Goal: Find contact information: Find contact information

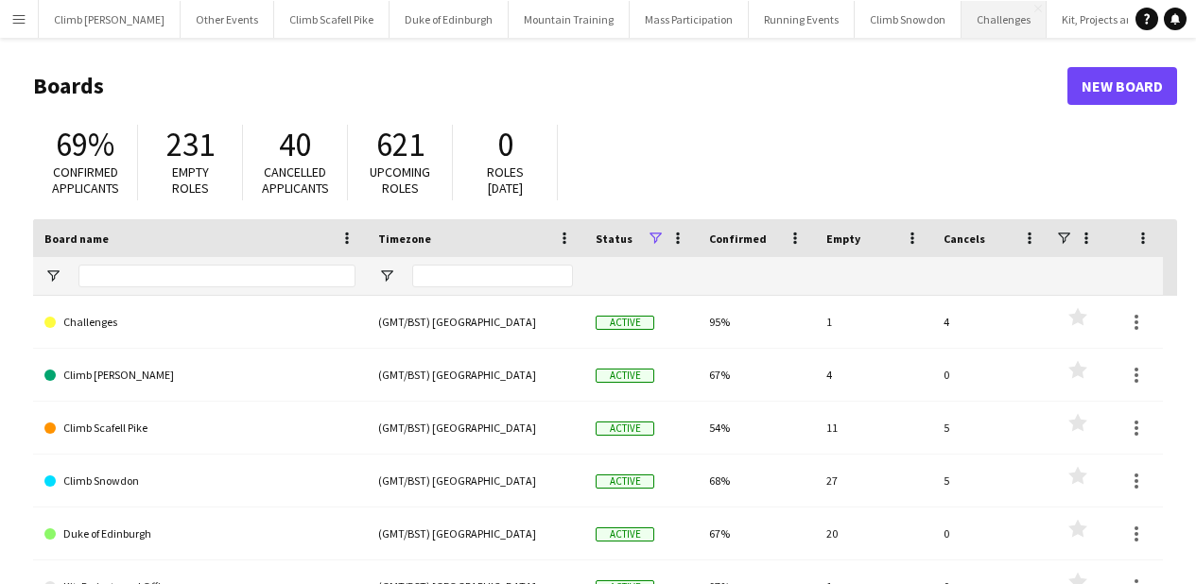
click at [962, 9] on button "Challenges Close" at bounding box center [1004, 19] width 85 height 37
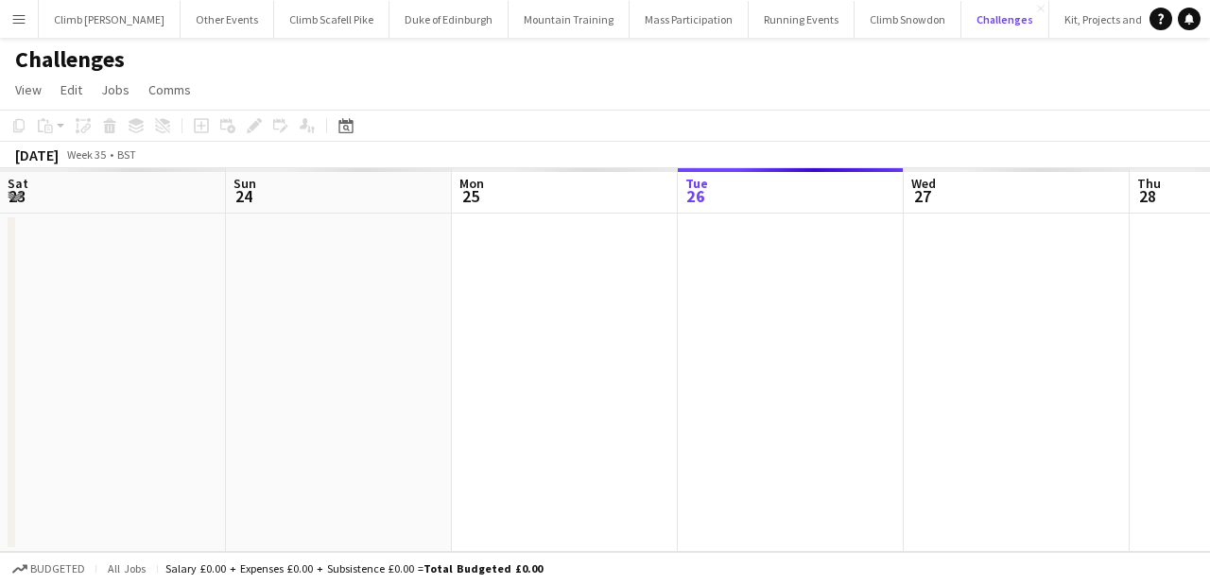
scroll to position [0, 452]
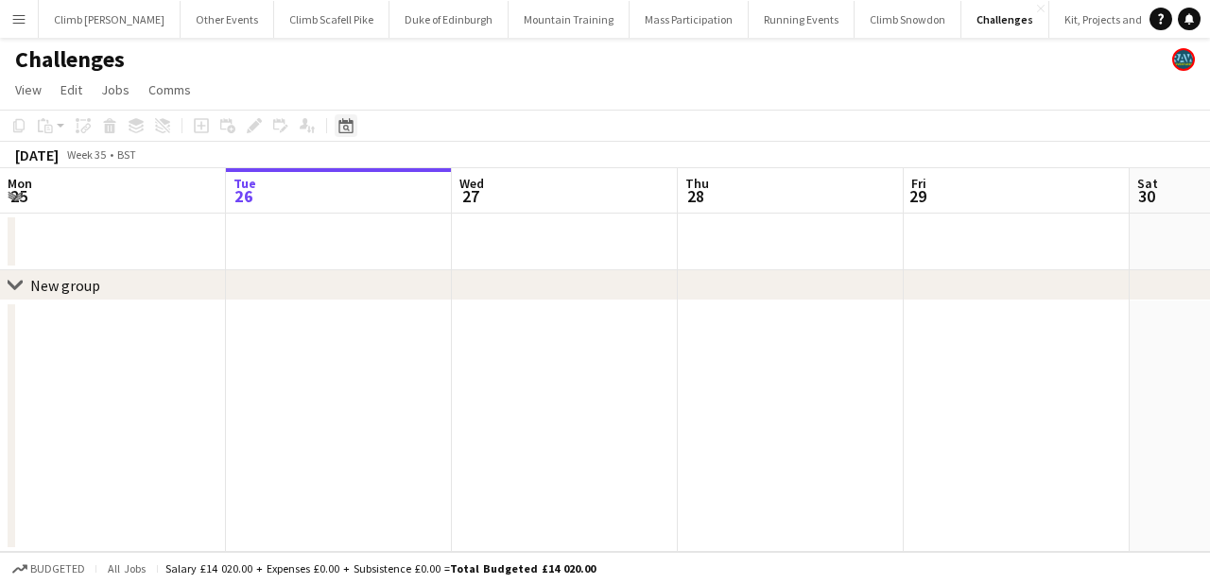
click at [350, 128] on icon "Date picker" at bounding box center [345, 125] width 15 height 15
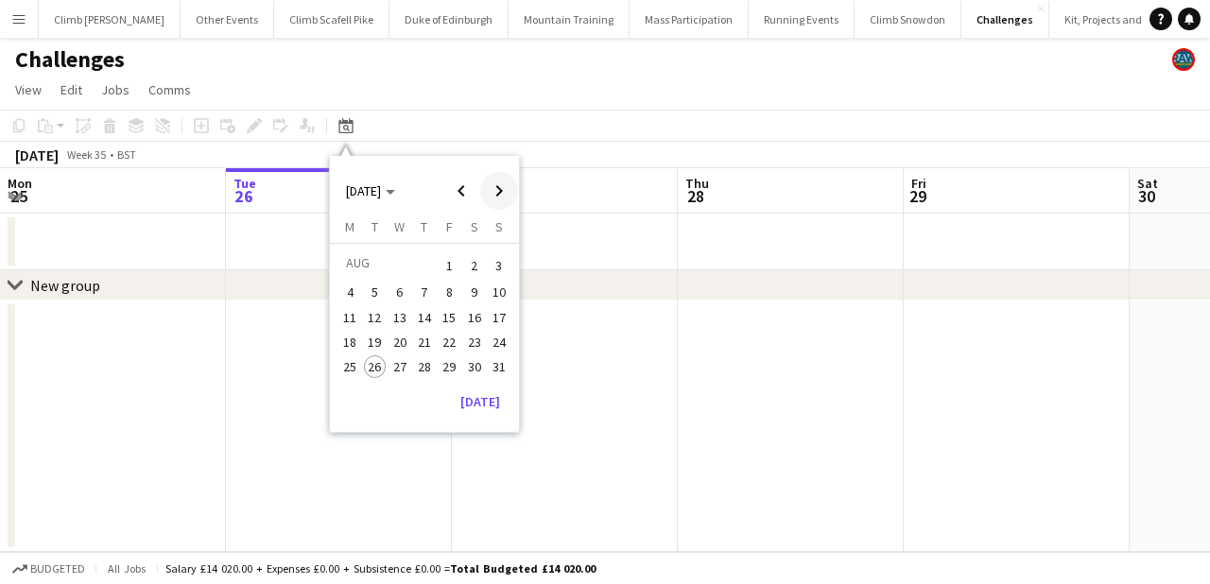
click at [494, 183] on span "Next month" at bounding box center [499, 191] width 38 height 38
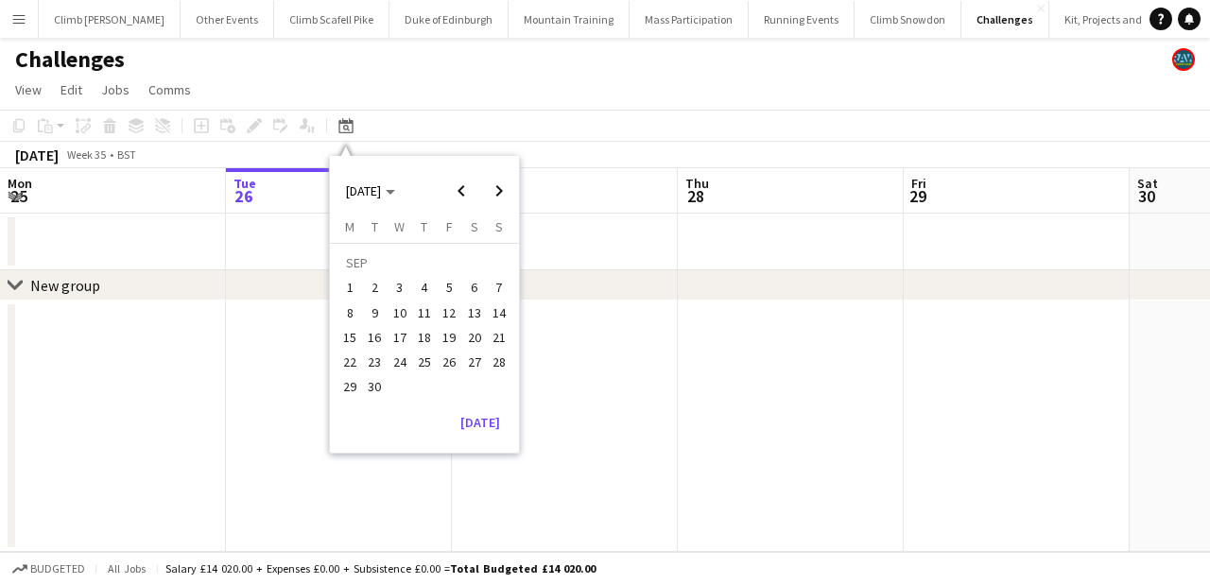
click at [475, 287] on span "6" at bounding box center [474, 288] width 23 height 23
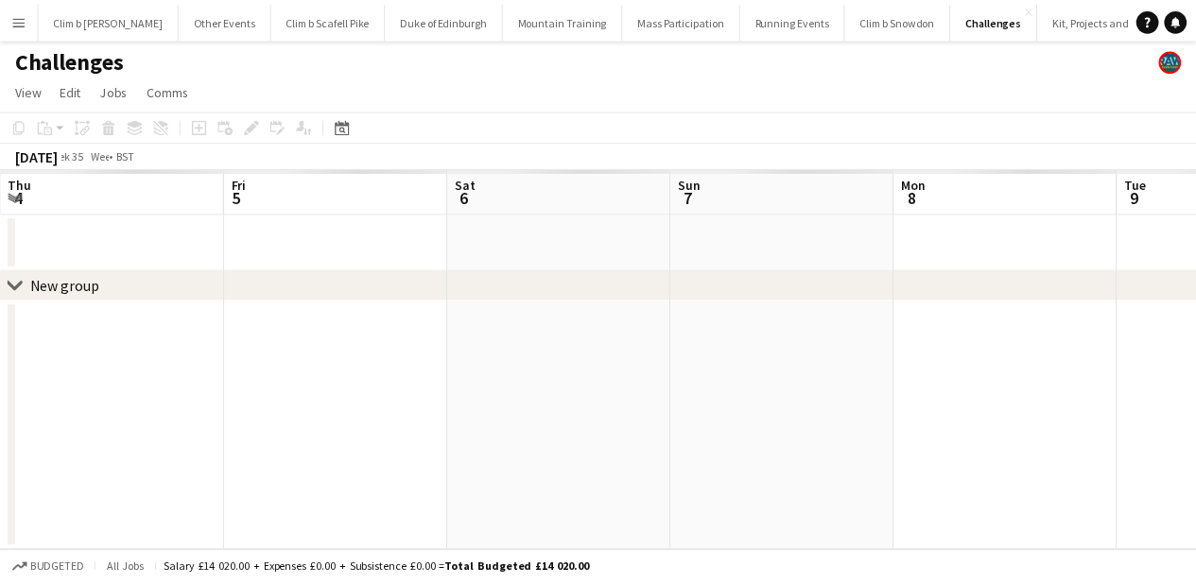
scroll to position [0, 651]
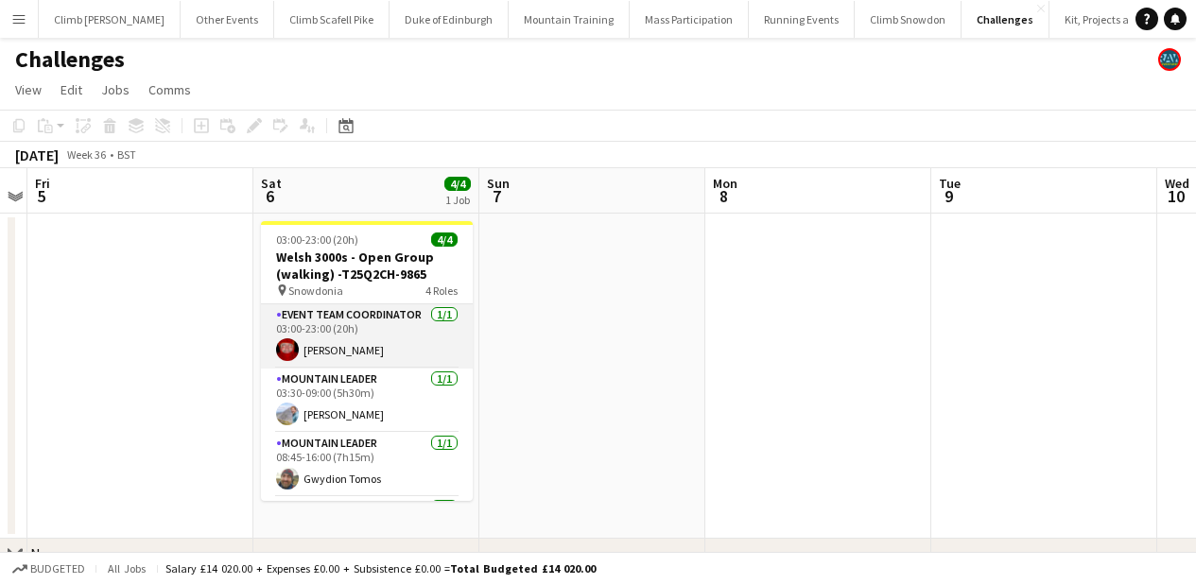
click at [369, 336] on app-card-role "Event Team Coordinator [DATE] 03:00-23:00 (20h) [PERSON_NAME]" at bounding box center [367, 336] width 212 height 64
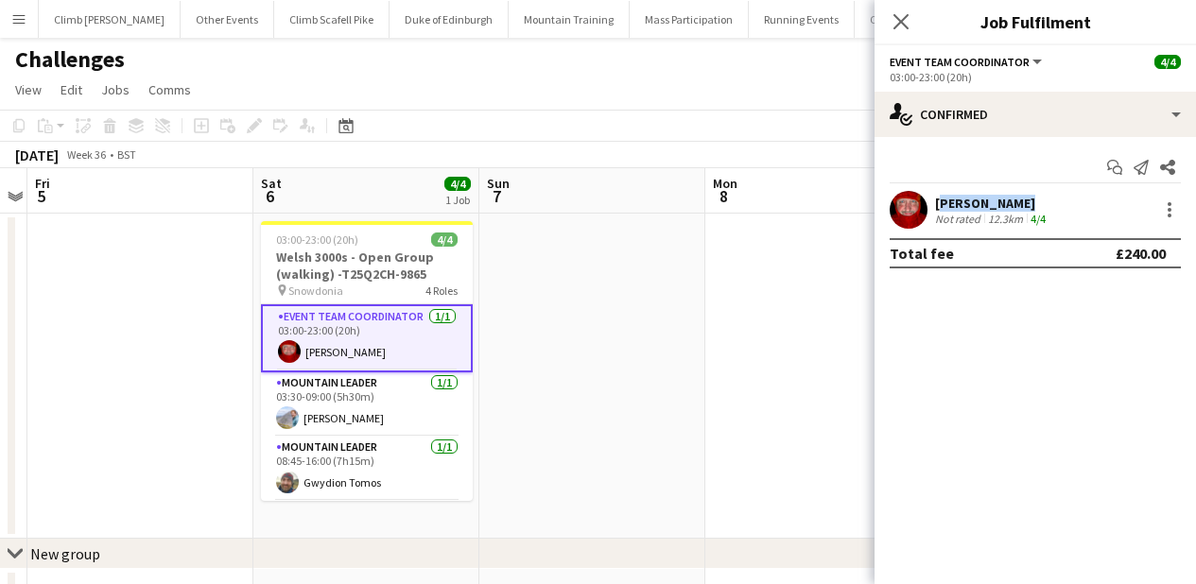
drag, startPoint x: 1028, startPoint y: 199, endPoint x: 937, endPoint y: 206, distance: 91.1
click at [937, 206] on div "[PERSON_NAME]" at bounding box center [992, 203] width 114 height 17
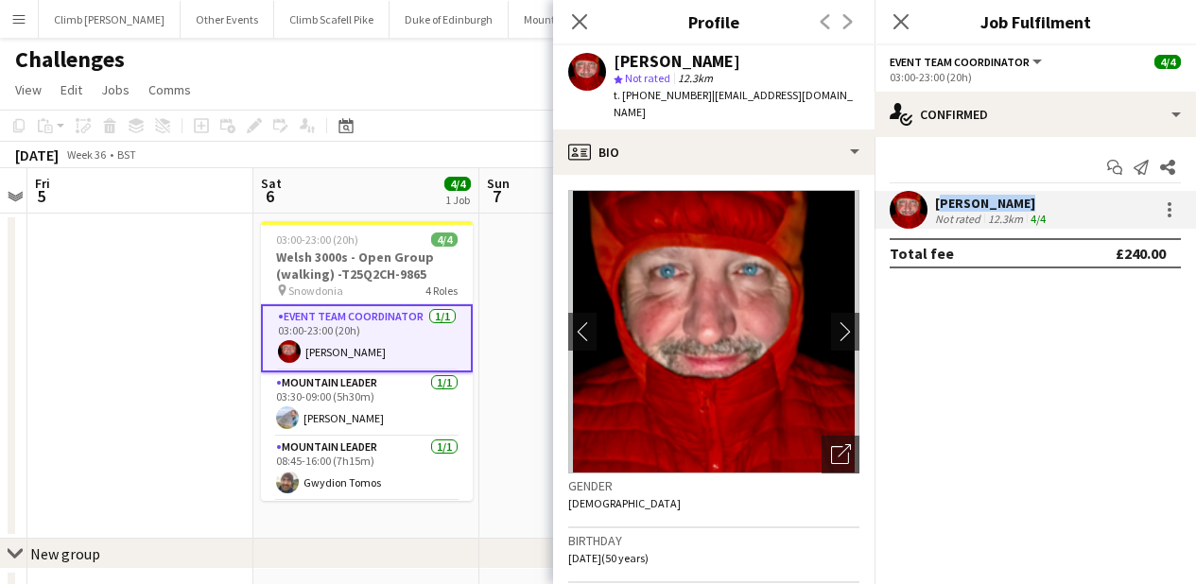
copy div "[PERSON_NAME]"
drag, startPoint x: 698, startPoint y: 95, endPoint x: 624, endPoint y: 97, distance: 73.8
click at [624, 97] on div "t. [PHONE_NUMBER] | [EMAIL_ADDRESS][DOMAIN_NAME]" at bounding box center [737, 104] width 246 height 34
copy span "[PHONE_NUMBER]"
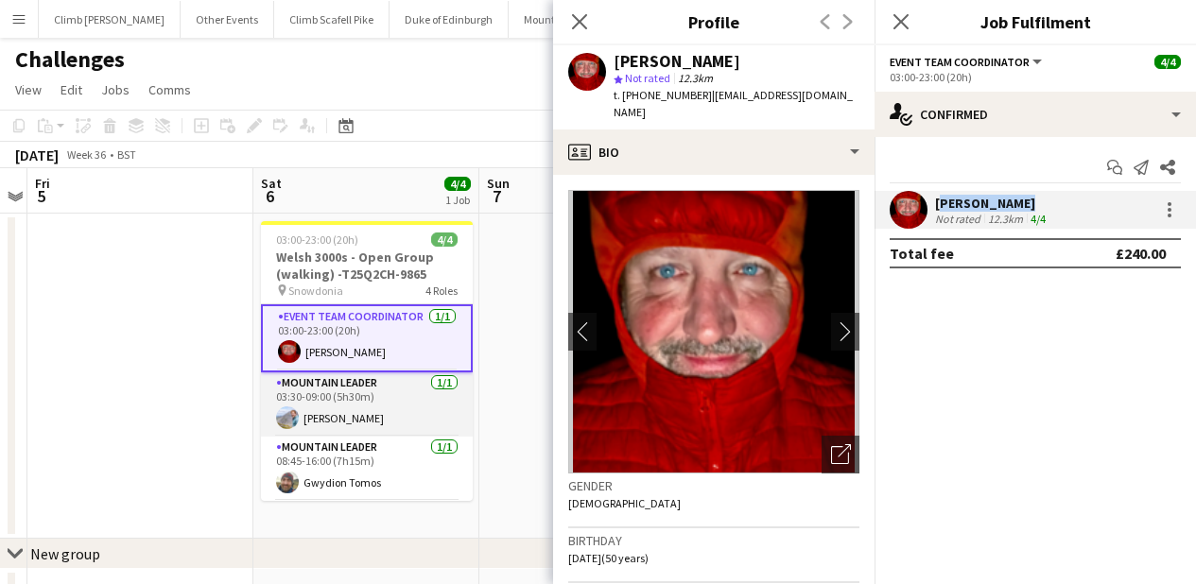
click at [334, 404] on app-card-role "Mountain Leader [DATE] 03:30-09:00 (5h30m) [PERSON_NAME]" at bounding box center [367, 405] width 212 height 64
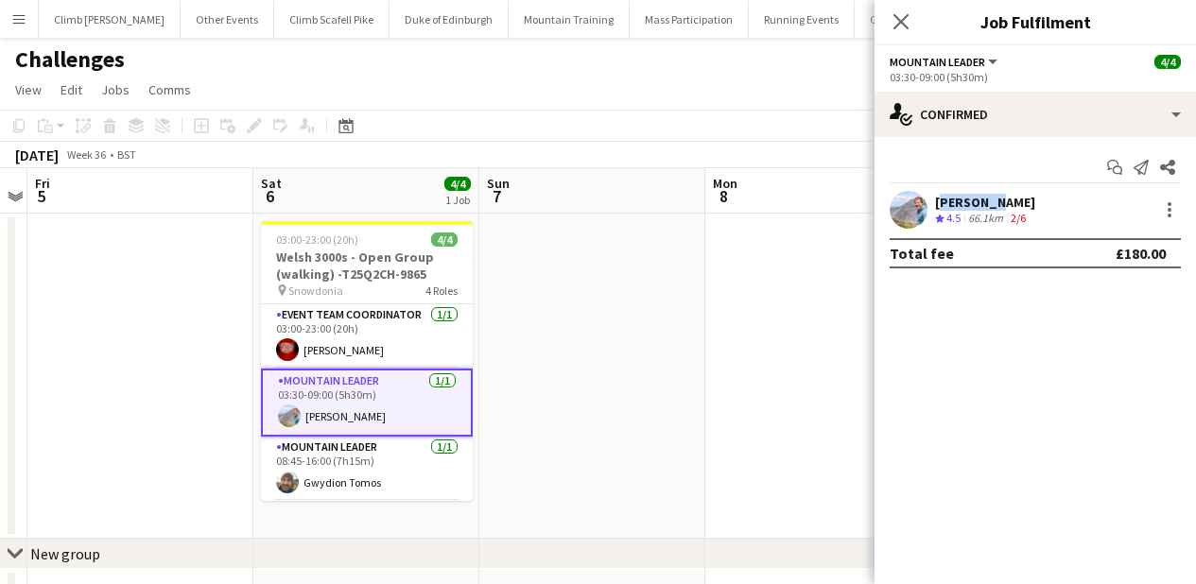
drag, startPoint x: 1002, startPoint y: 196, endPoint x: 935, endPoint y: 200, distance: 67.3
click at [935, 200] on div "[PERSON_NAME]" at bounding box center [985, 202] width 100 height 17
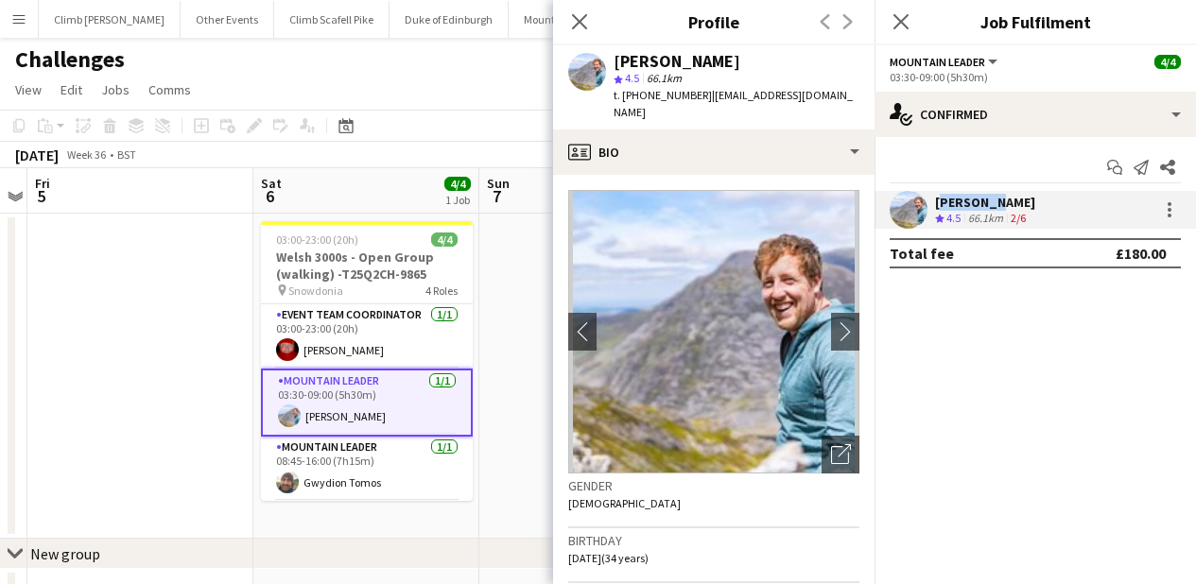
copy div "[PERSON_NAME]"
drag, startPoint x: 696, startPoint y: 97, endPoint x: 624, endPoint y: 95, distance: 71.9
click at [624, 95] on span "t. [PHONE_NUMBER]" at bounding box center [663, 95] width 98 height 14
copy span "[PHONE_NUMBER]"
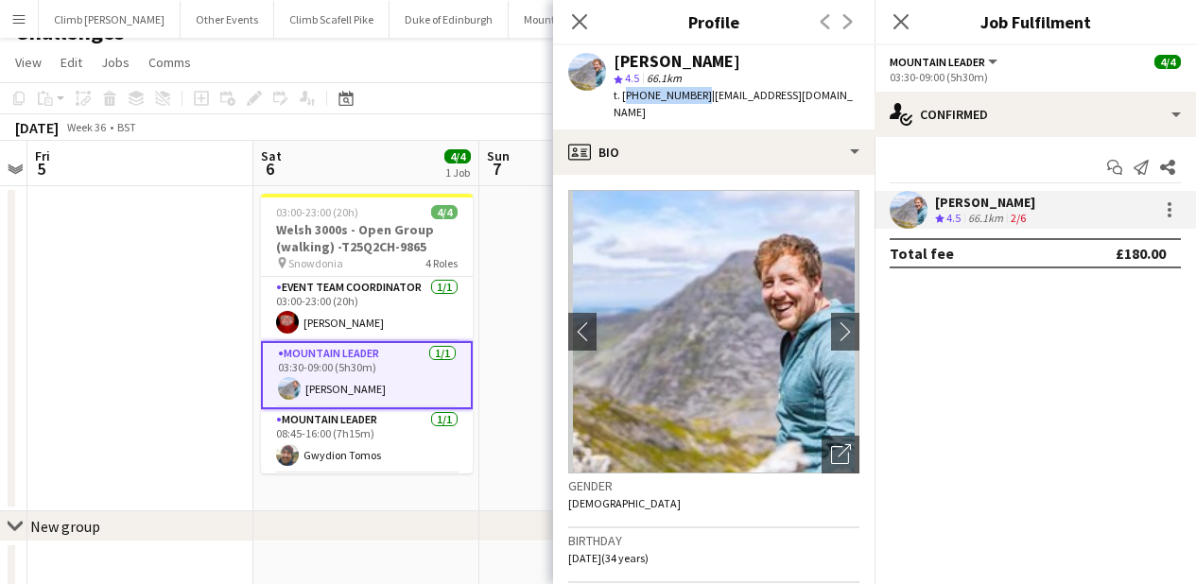
scroll to position [29, 0]
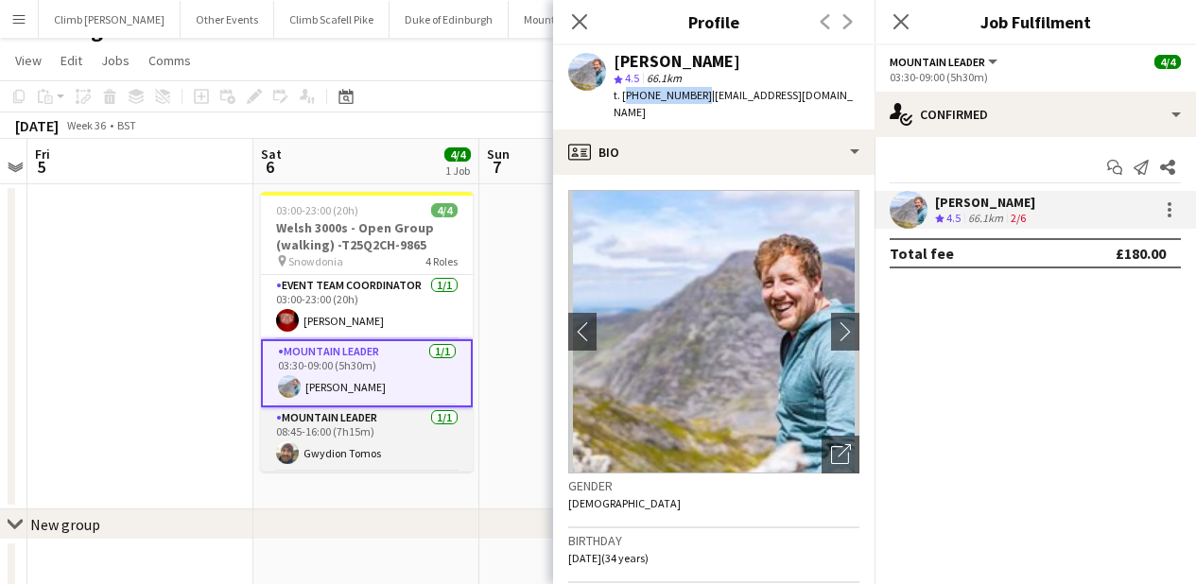
click at [367, 437] on app-card-role "Mountain Leader [DATE] 08:45-16:00 (7h15m) [PERSON_NAME]" at bounding box center [367, 440] width 212 height 64
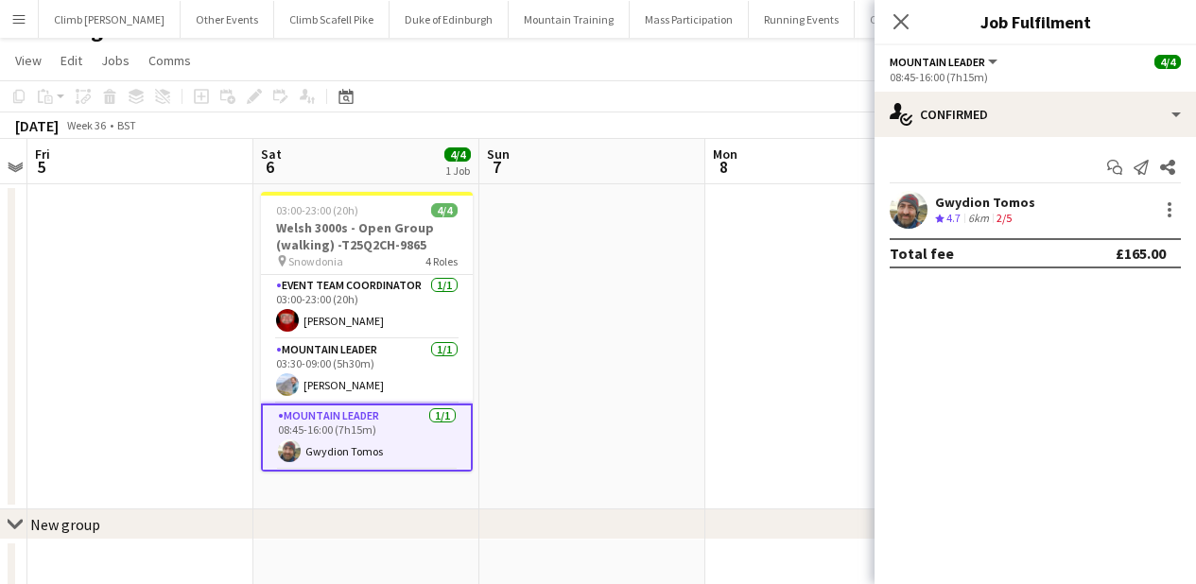
drag, startPoint x: 1039, startPoint y: 201, endPoint x: 934, endPoint y: 200, distance: 105.0
click at [934, 200] on div "Gwydion Tomos Crew rating 4.7 6km 2/5" at bounding box center [1035, 210] width 321 height 38
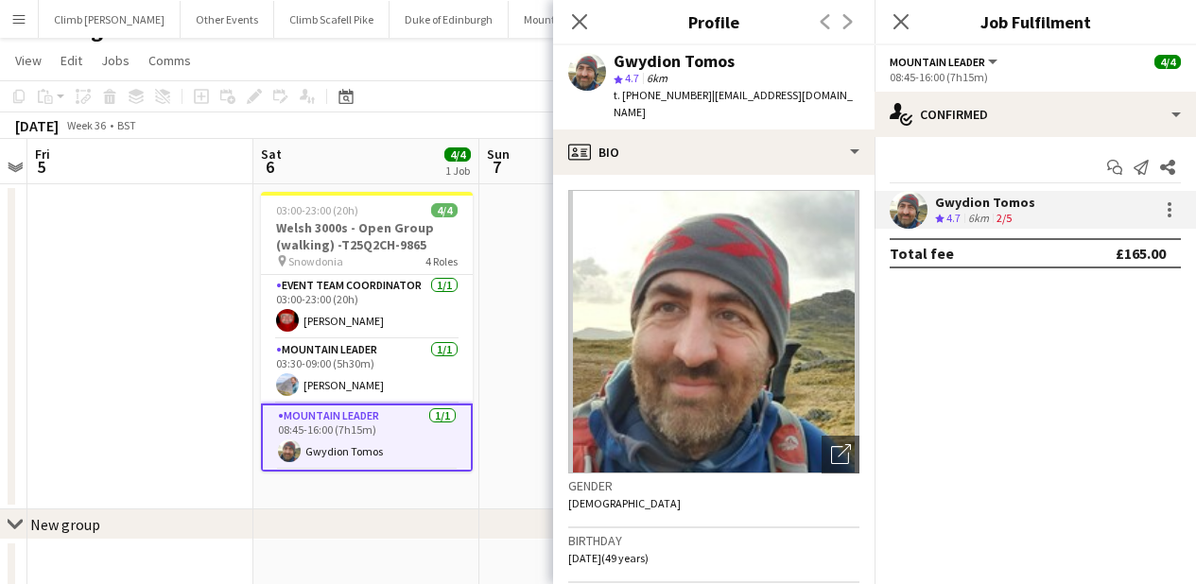
copy div "Gwydion Tomos"
drag, startPoint x: 703, startPoint y: 95, endPoint x: 632, endPoint y: 95, distance: 70.9
click at [624, 95] on span "t. [PHONE_NUMBER]" at bounding box center [663, 95] width 98 height 14
copy span "[PHONE_NUMBER]"
click at [572, 19] on icon "Close pop-in" at bounding box center [579, 21] width 18 height 18
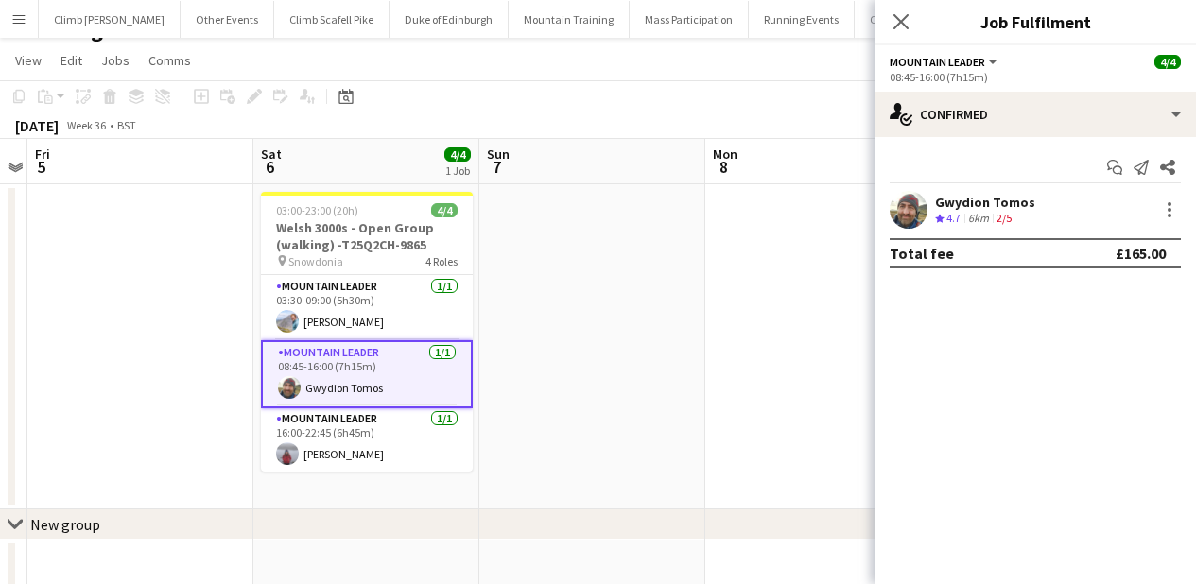
scroll to position [64, 0]
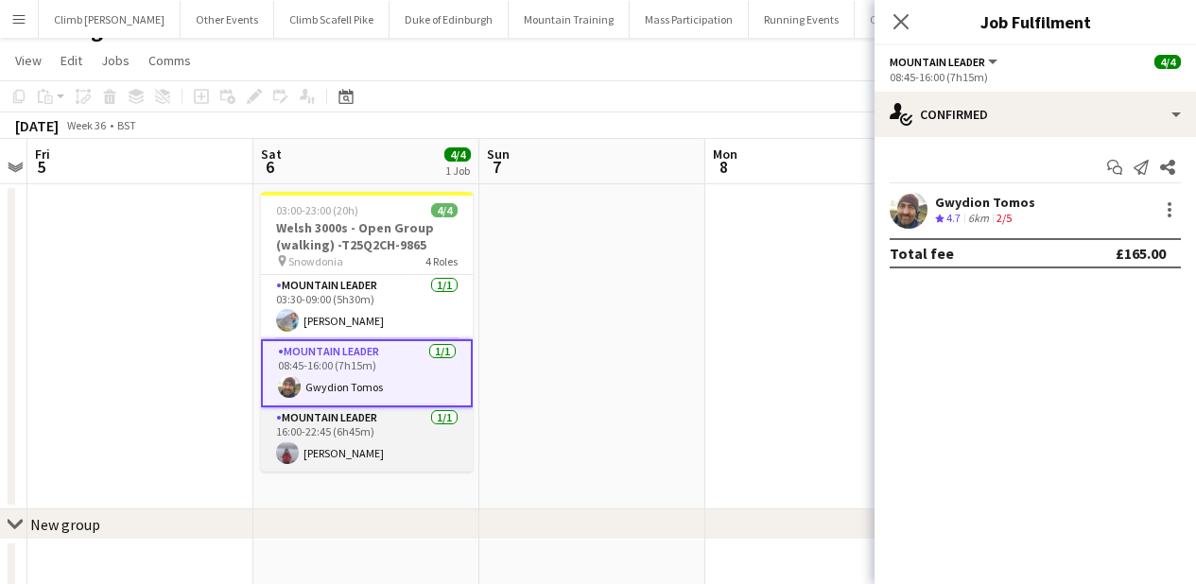
click at [366, 458] on app-card-role "Mountain Leader [DATE] 16:00-22:45 (6h45m) [PERSON_NAME]" at bounding box center [367, 440] width 212 height 64
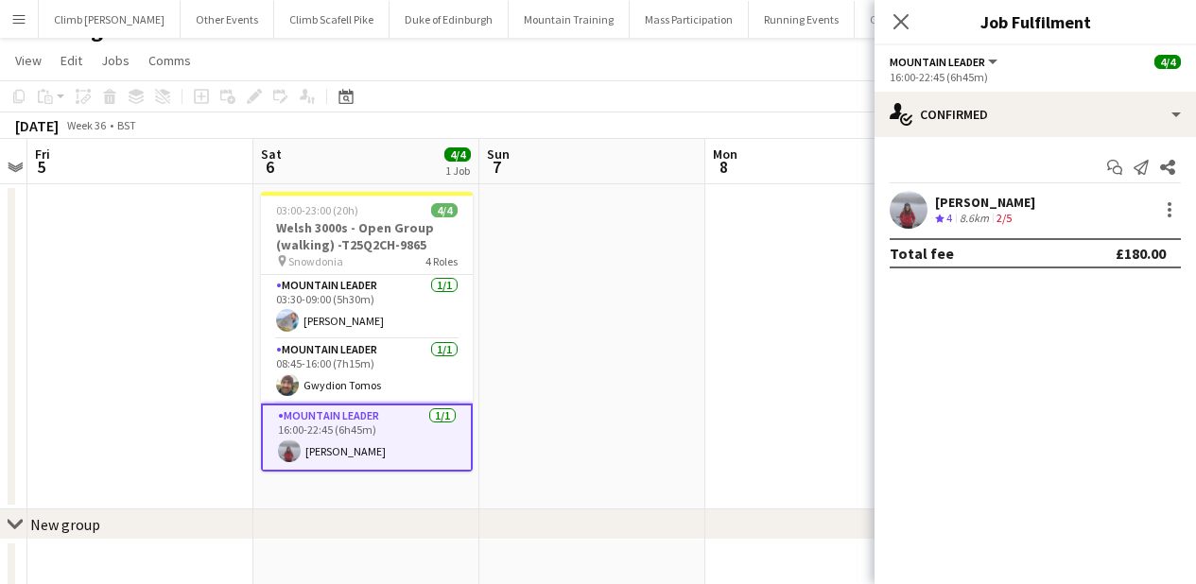
drag, startPoint x: 1006, startPoint y: 194, endPoint x: 997, endPoint y: 200, distance: 11.0
click at [1005, 194] on div "[PERSON_NAME]" at bounding box center [985, 202] width 100 height 17
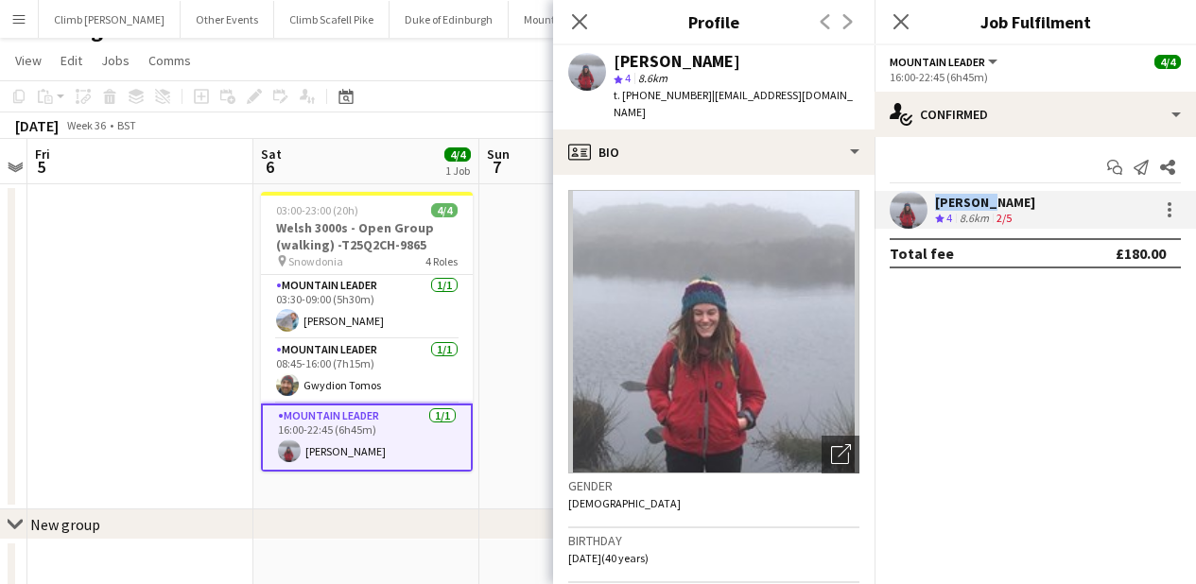
drag, startPoint x: 997, startPoint y: 200, endPoint x: 906, endPoint y: 200, distance: 90.8
click at [906, 200] on div "[PERSON_NAME] Crew rating 4 8.6km 2/5" at bounding box center [1035, 210] width 321 height 38
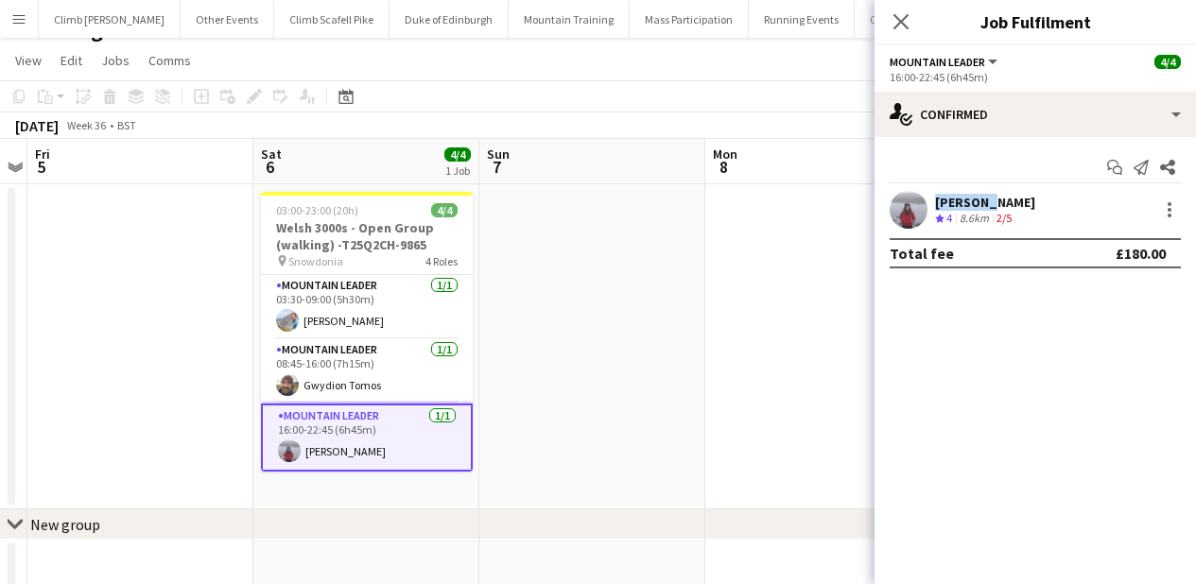
copy div "[PERSON_NAME]"
click at [913, 213] on app-user-avatar at bounding box center [909, 210] width 38 height 38
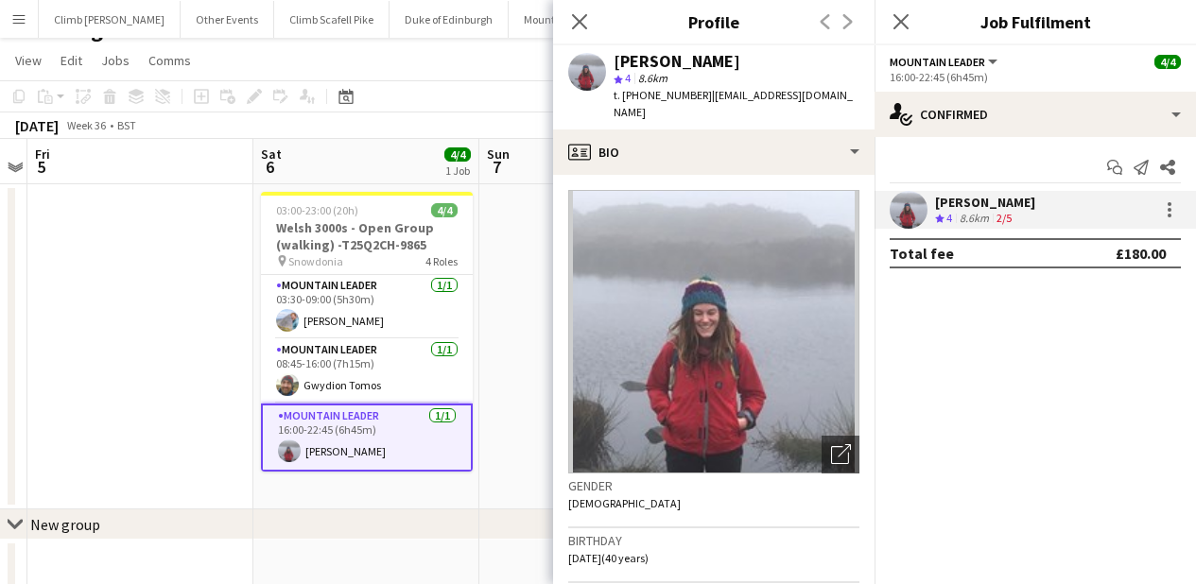
drag, startPoint x: 700, startPoint y: 95, endPoint x: 624, endPoint y: 95, distance: 75.6
click at [624, 95] on span "t. [PHONE_NUMBER]" at bounding box center [663, 95] width 98 height 14
copy span "[PHONE_NUMBER]"
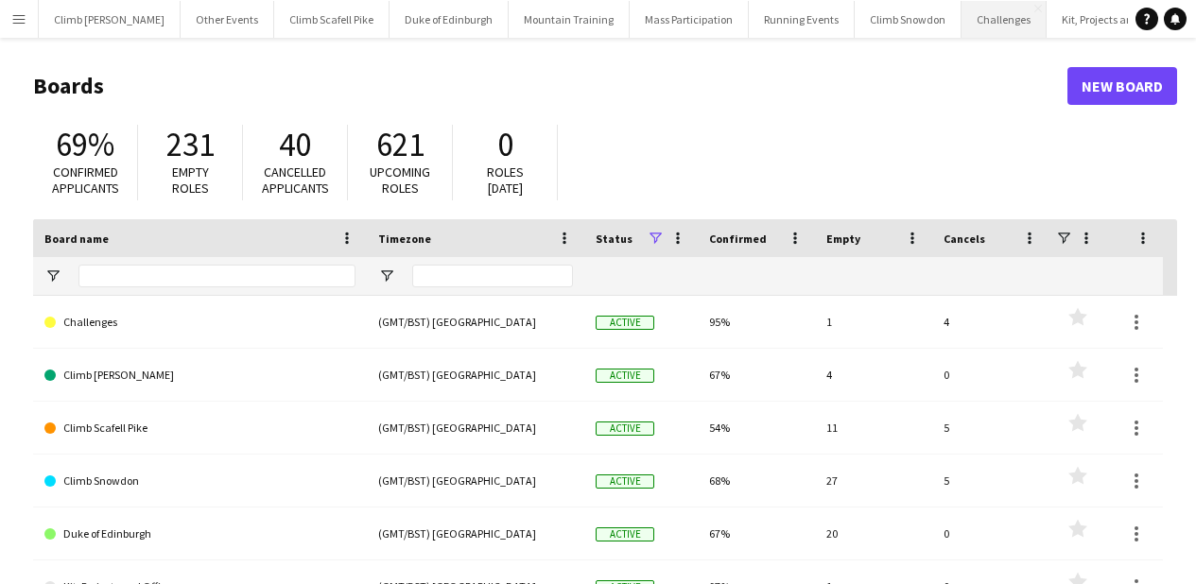
click at [966, 11] on button "Challenges Close" at bounding box center [1004, 19] width 85 height 37
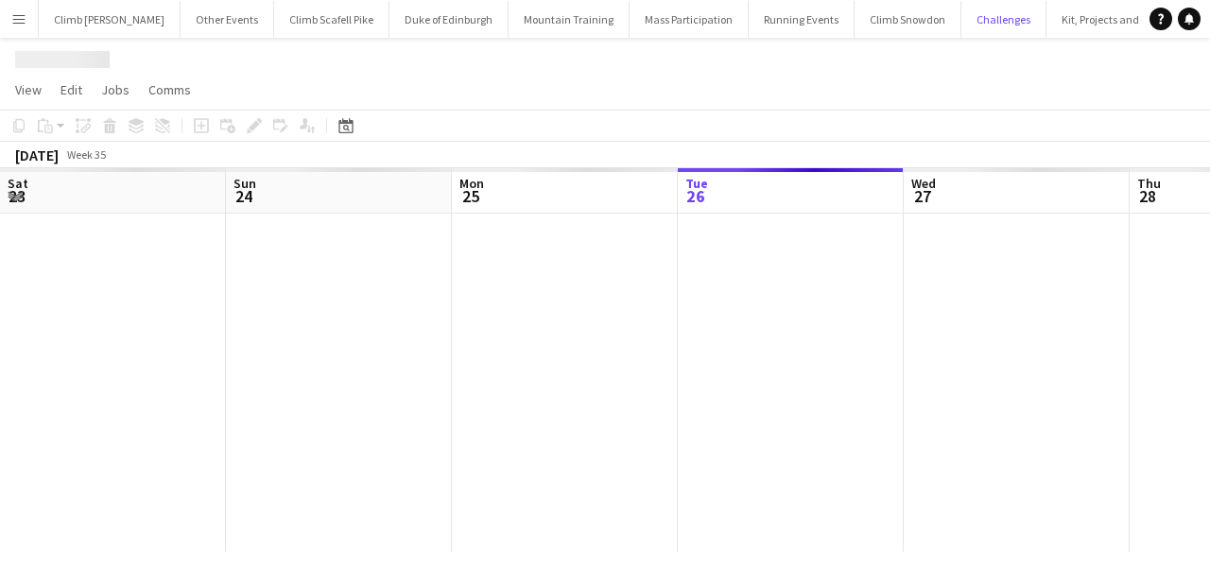
scroll to position [0, 452]
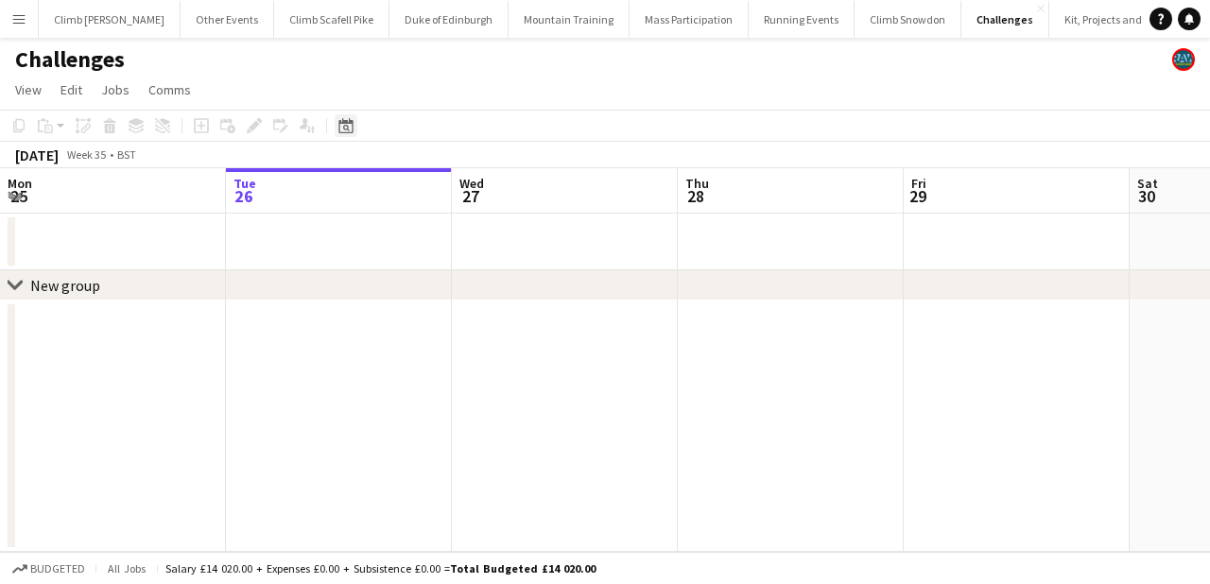
click at [353, 126] on icon "Date picker" at bounding box center [345, 125] width 15 height 15
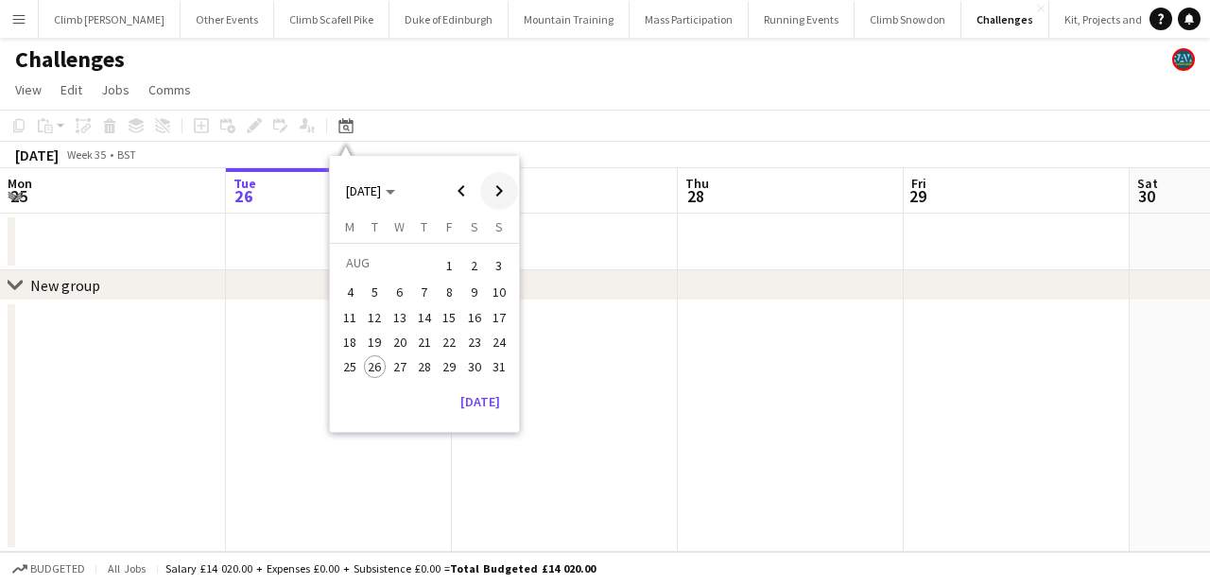
click at [496, 201] on span "Next month" at bounding box center [499, 191] width 38 height 38
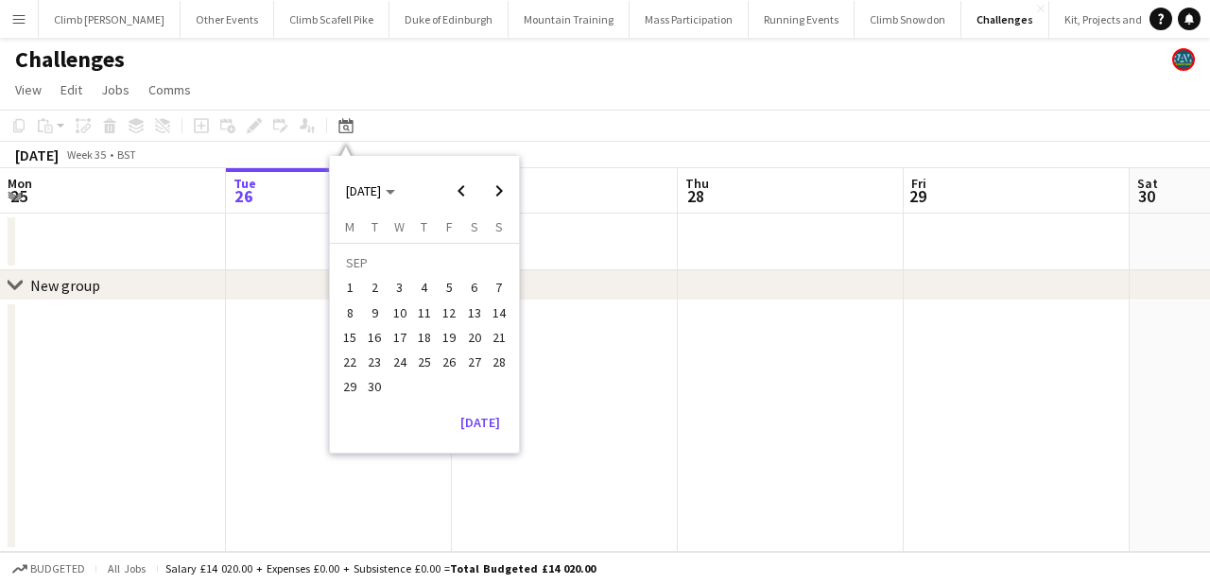
click at [468, 287] on span "6" at bounding box center [474, 288] width 23 height 23
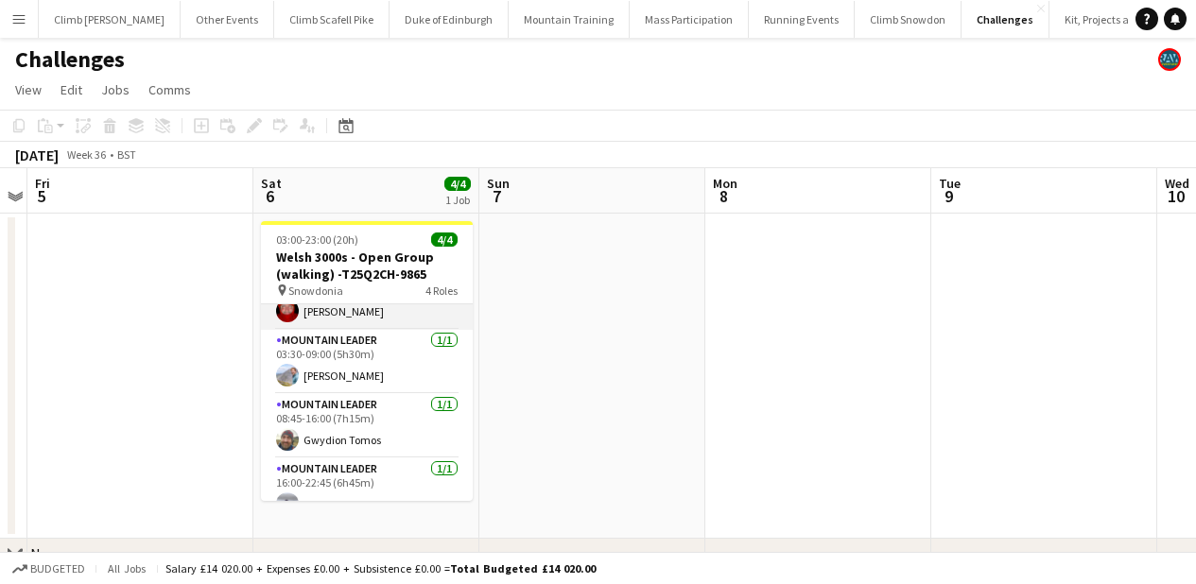
scroll to position [61, 0]
